Goal: Check status

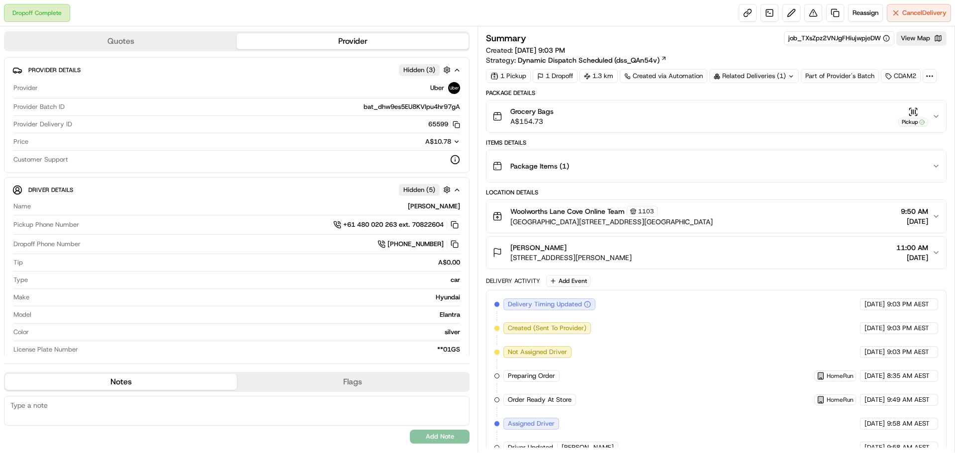
click at [937, 113] on icon "button" at bounding box center [936, 116] width 8 height 8
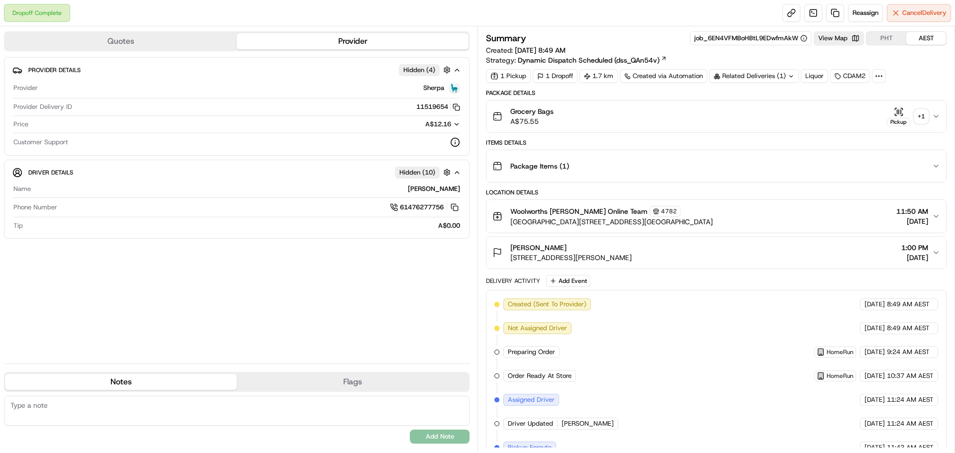
click at [936, 116] on icon "button" at bounding box center [936, 116] width 8 height 8
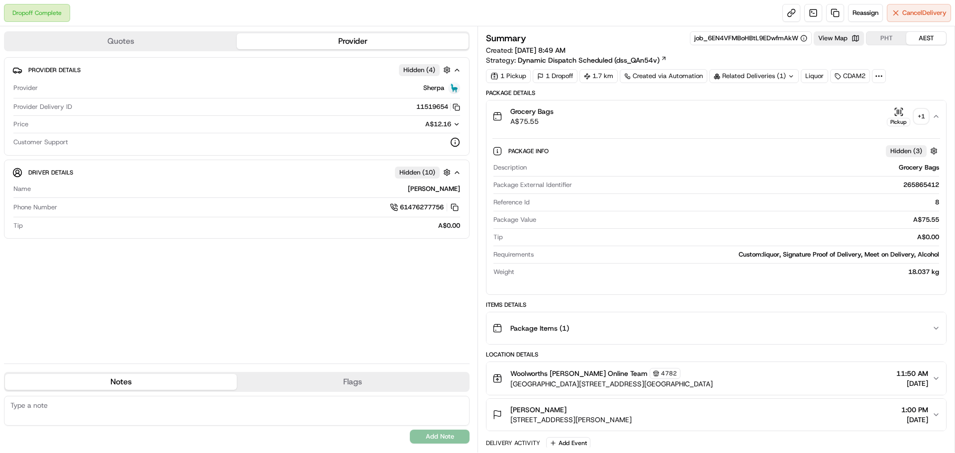
click at [919, 115] on div "+ 1" at bounding box center [921, 116] width 14 height 14
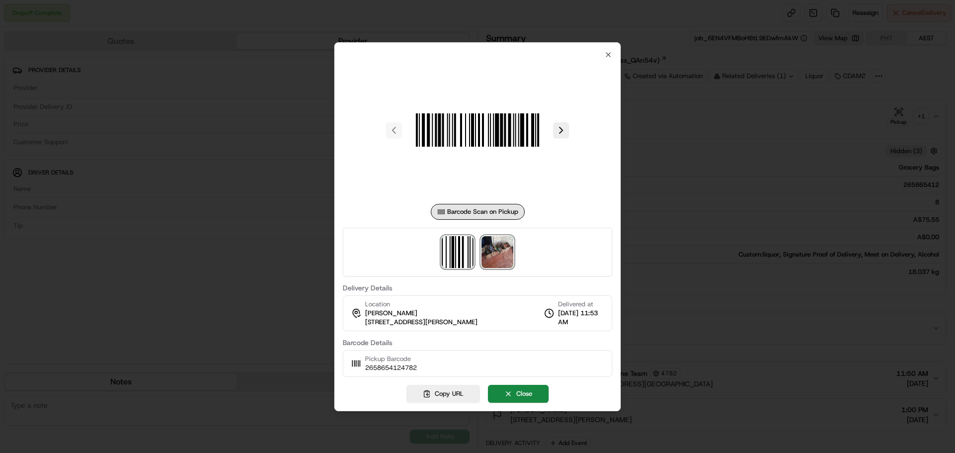
click at [497, 256] on img at bounding box center [498, 252] width 32 height 32
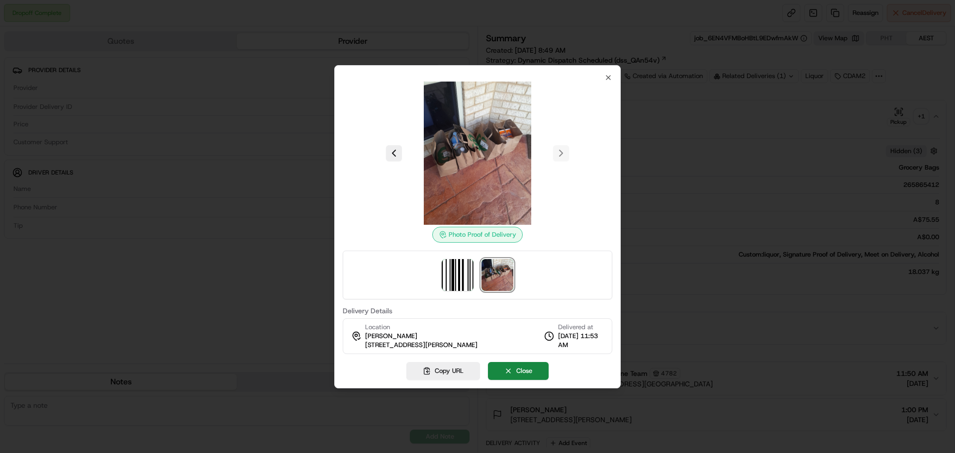
click at [604, 75] on div "Photo Proof of Delivery Delivery Details Location [PERSON_NAME] [STREET_ADDRESS…" at bounding box center [478, 214] width 270 height 281
click at [609, 74] on icon "button" at bounding box center [608, 78] width 8 height 8
